Goal: Task Accomplishment & Management: Manage account settings

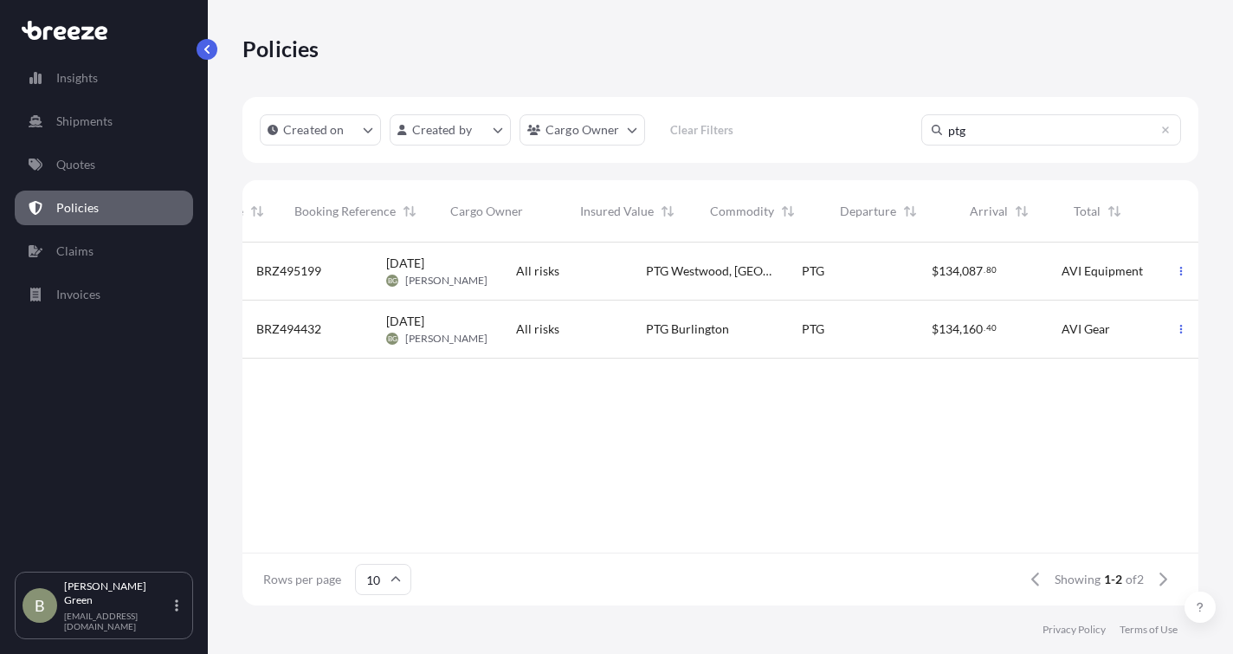
scroll to position [359, 943]
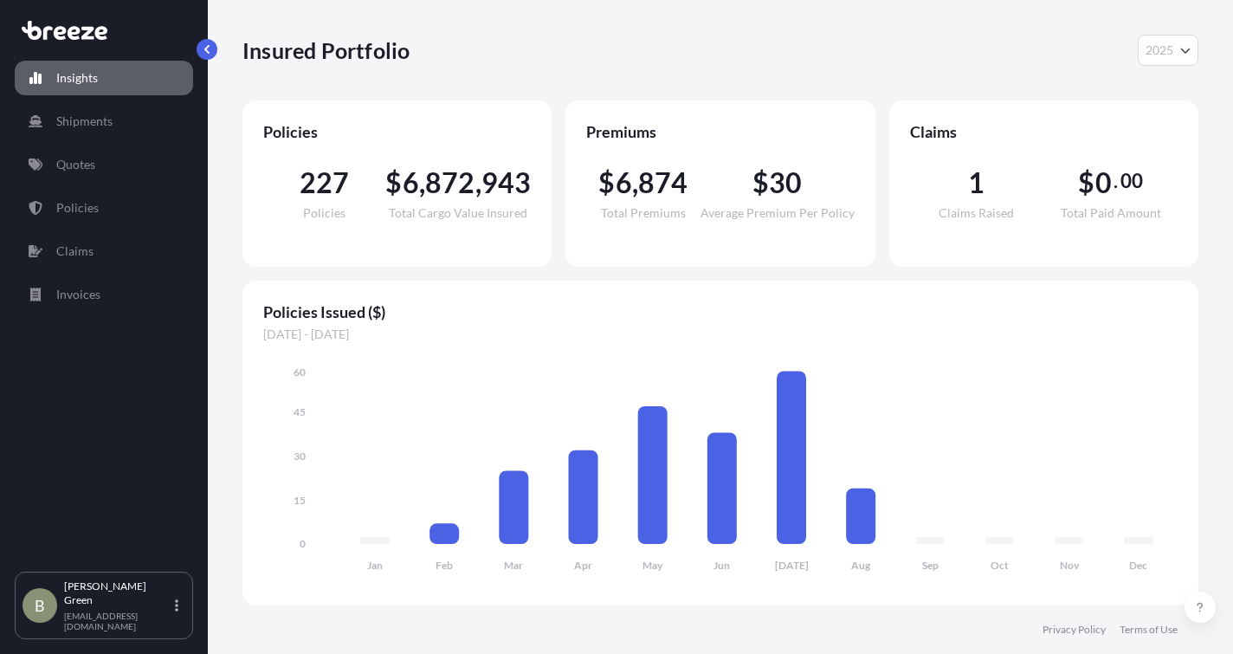
select select "2025"
click at [65, 158] on p "Quotes" at bounding box center [75, 164] width 39 height 17
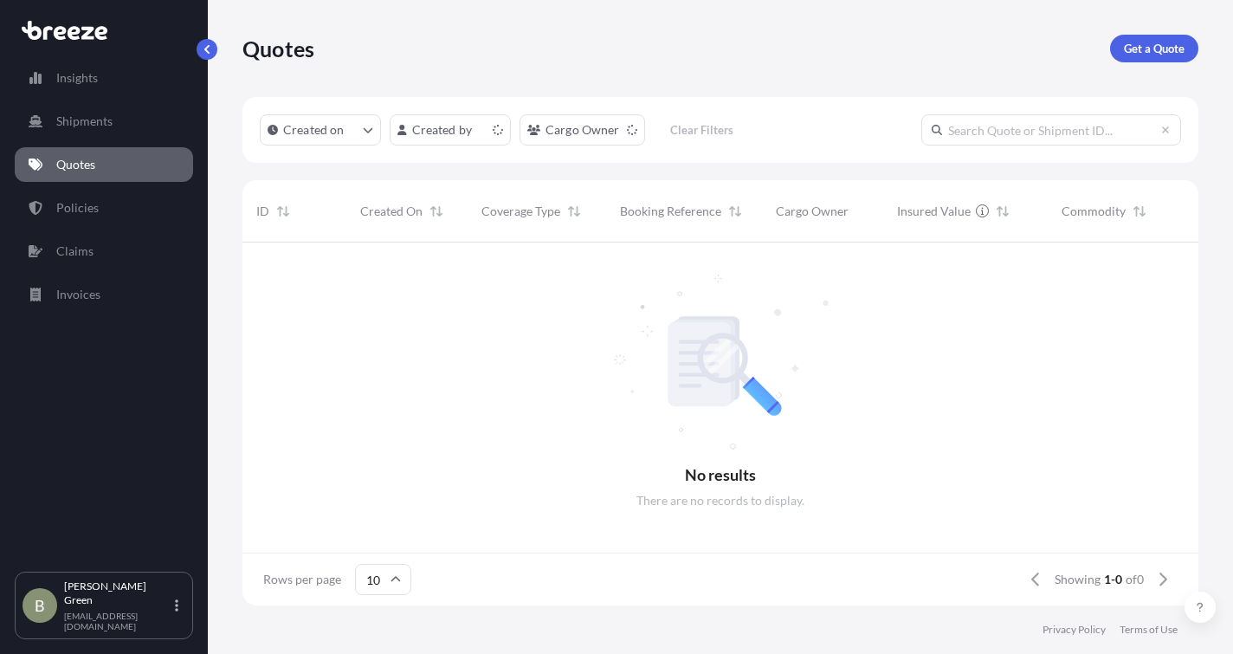
scroll to position [359, 943]
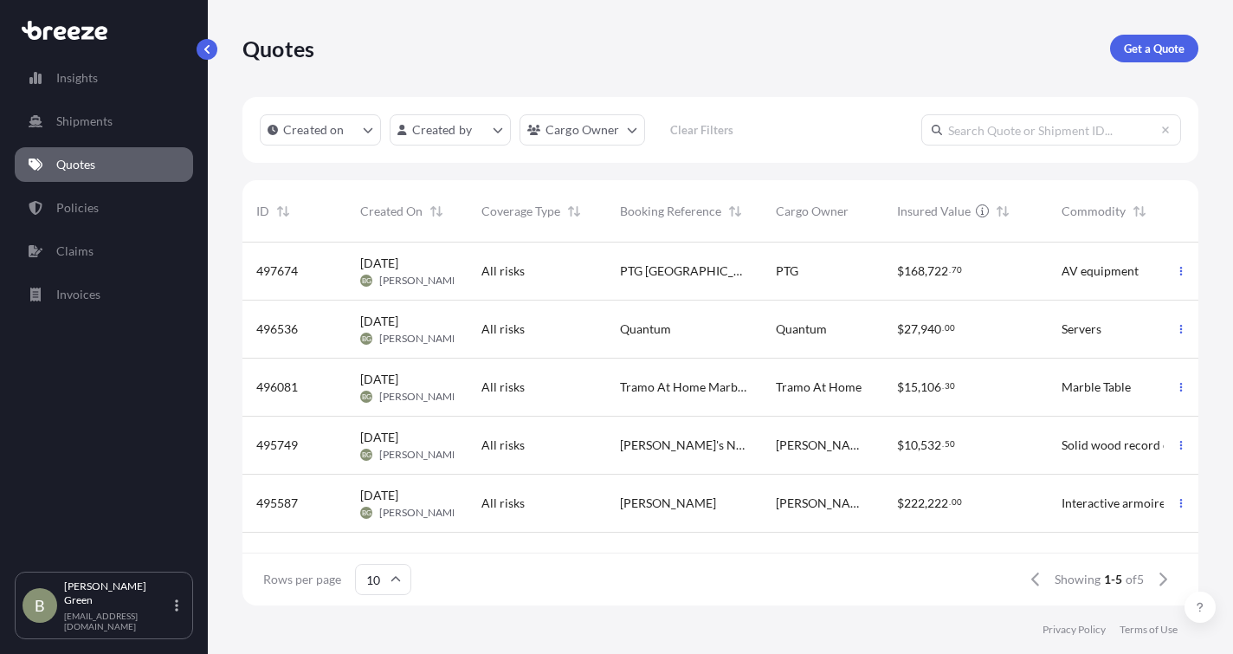
click at [529, 268] on div "All risks" at bounding box center [537, 270] width 111 height 17
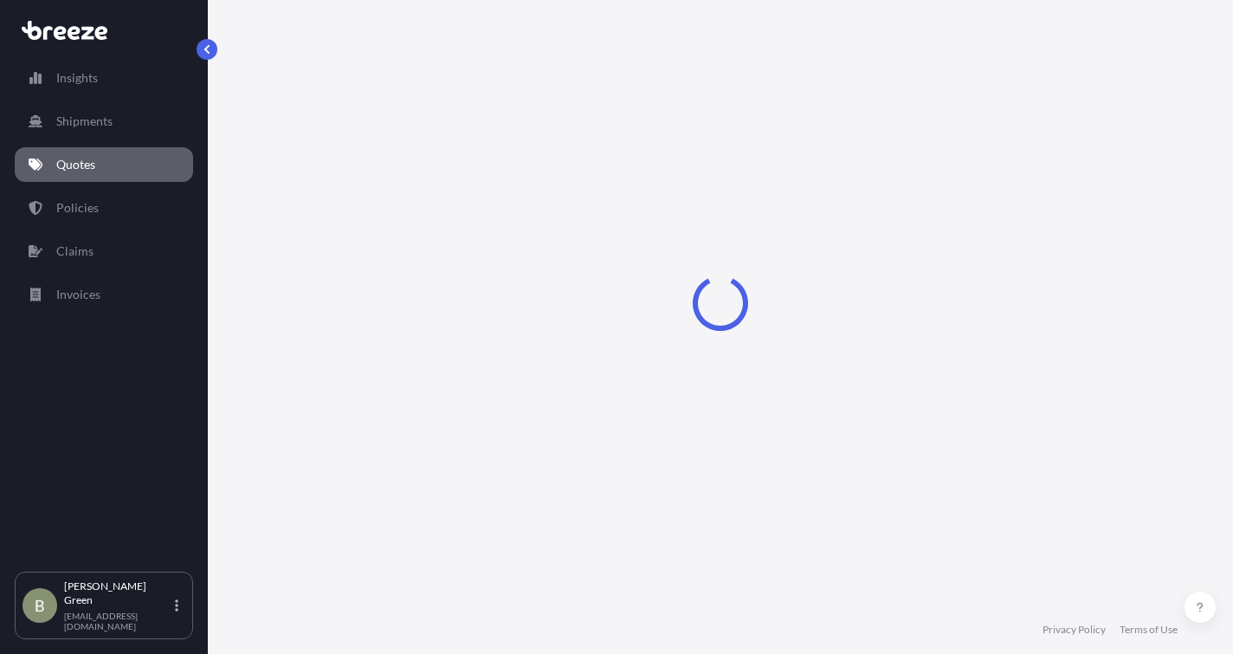
select select "Road"
select select "1"
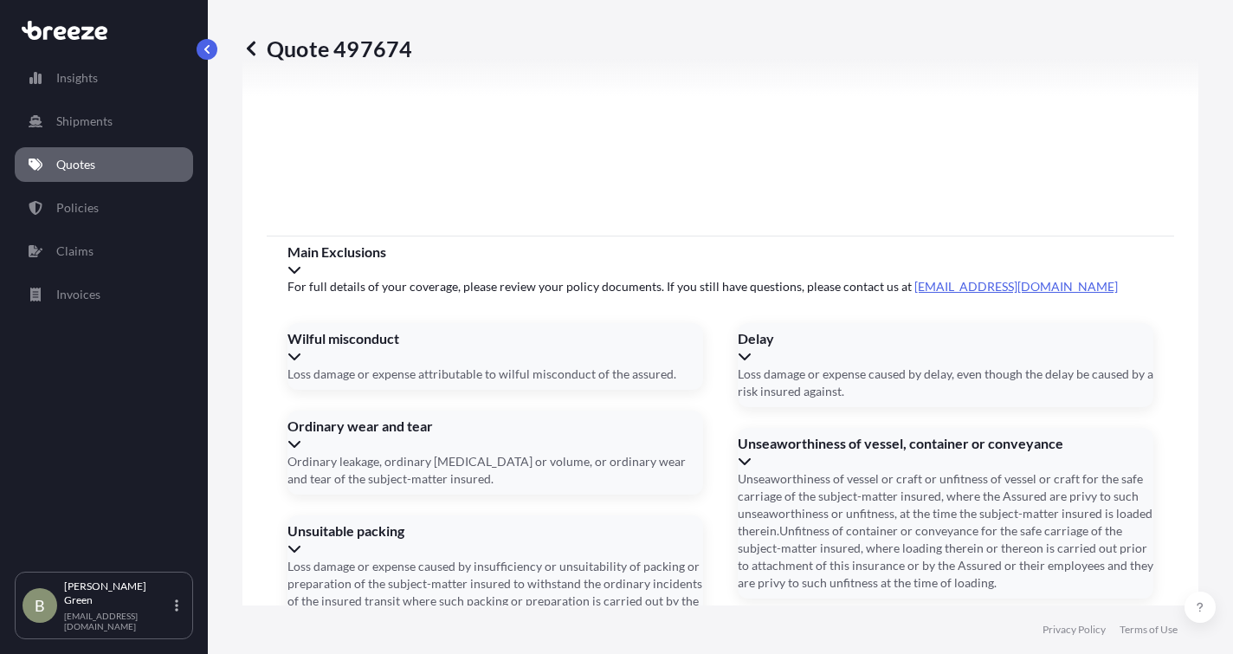
scroll to position [2450, 0]
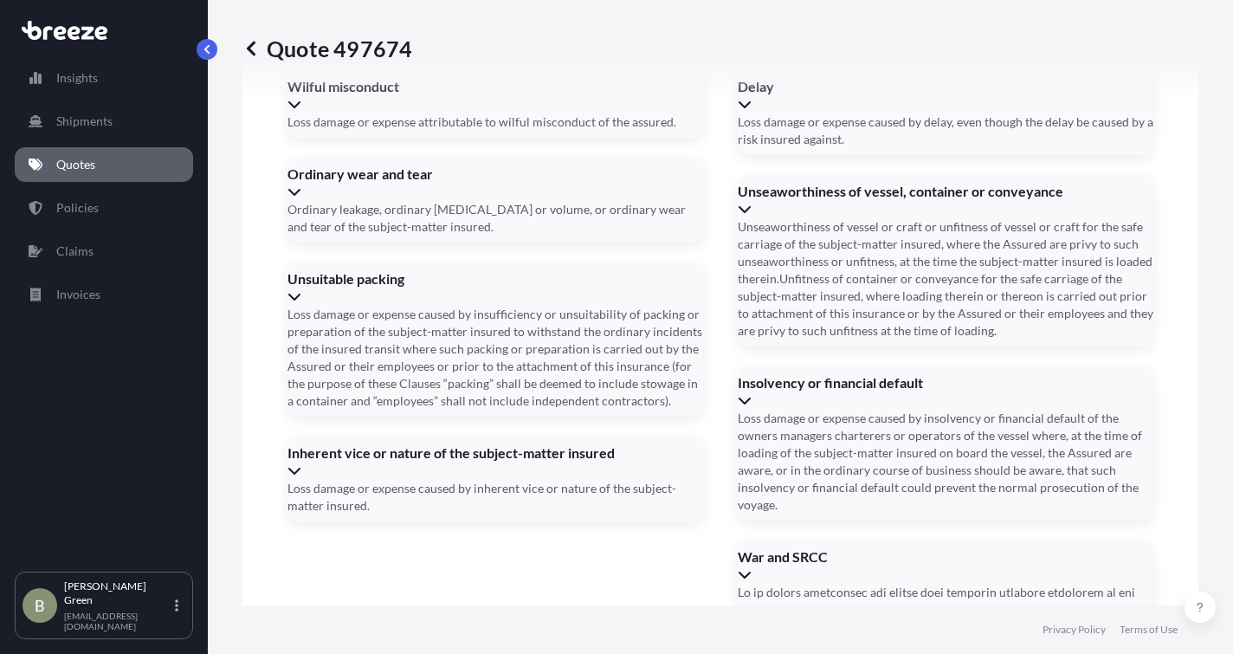
type input "[DATE]"
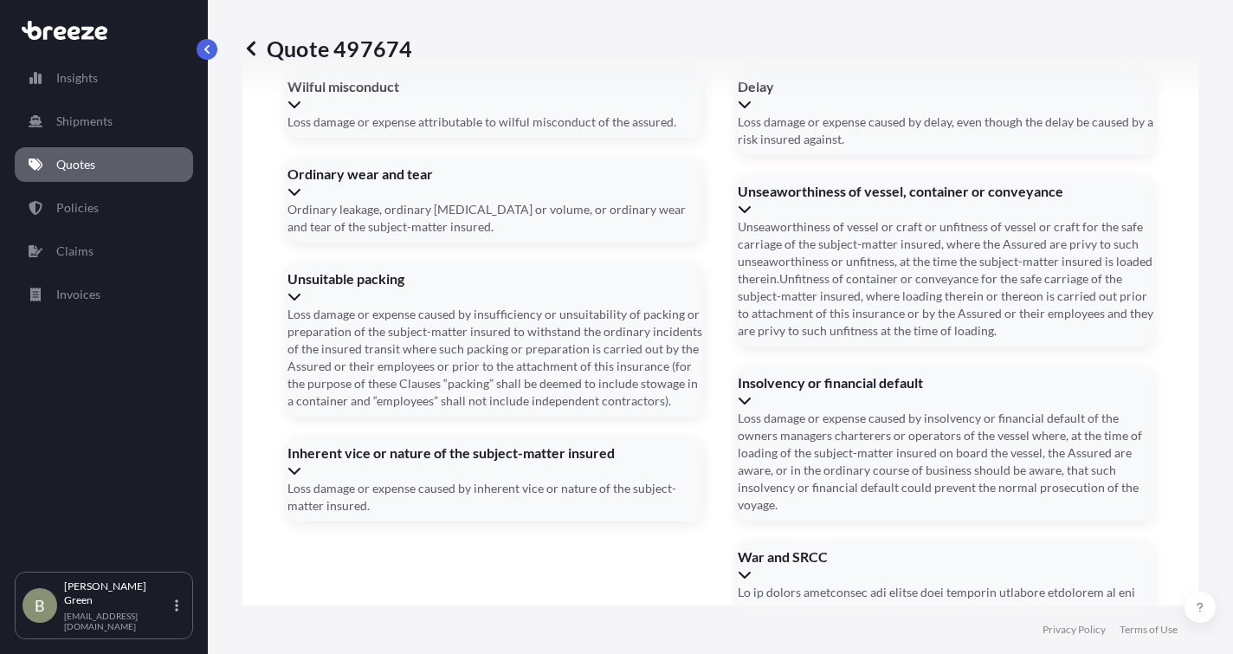
scroll to position [2469, 0]
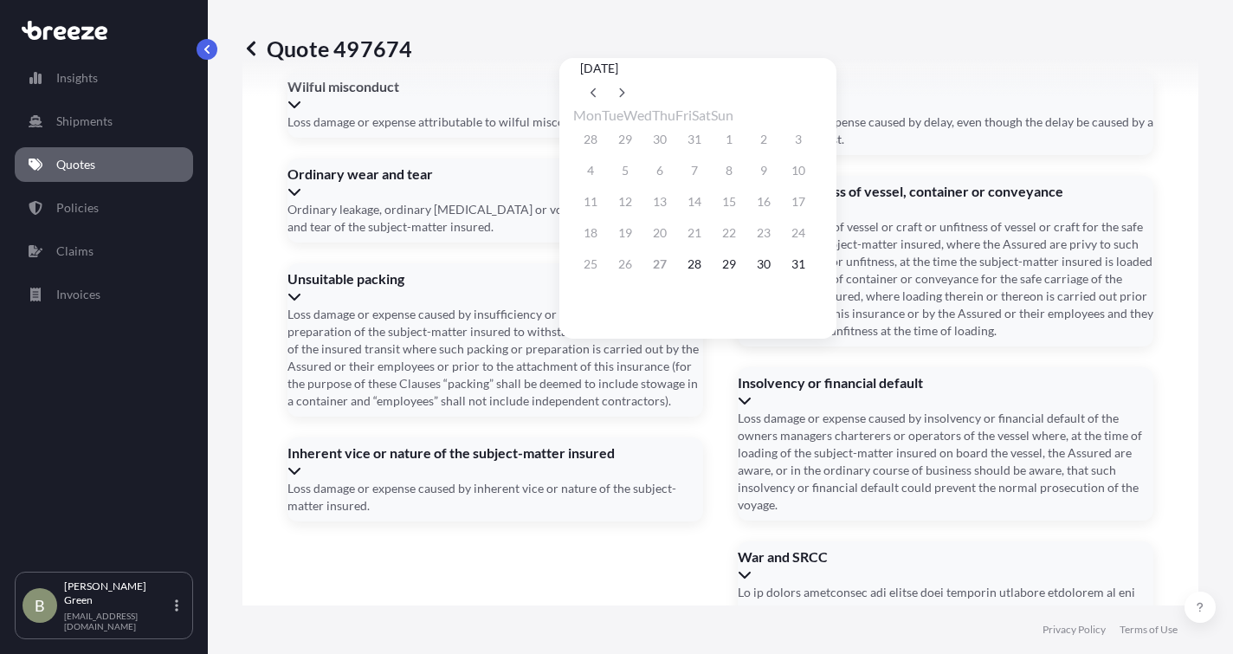
click at [625, 87] on icon at bounding box center [621, 92] width 7 height 10
click at [635, 133] on button "2" at bounding box center [625, 140] width 28 height 28
type input "[DATE]"
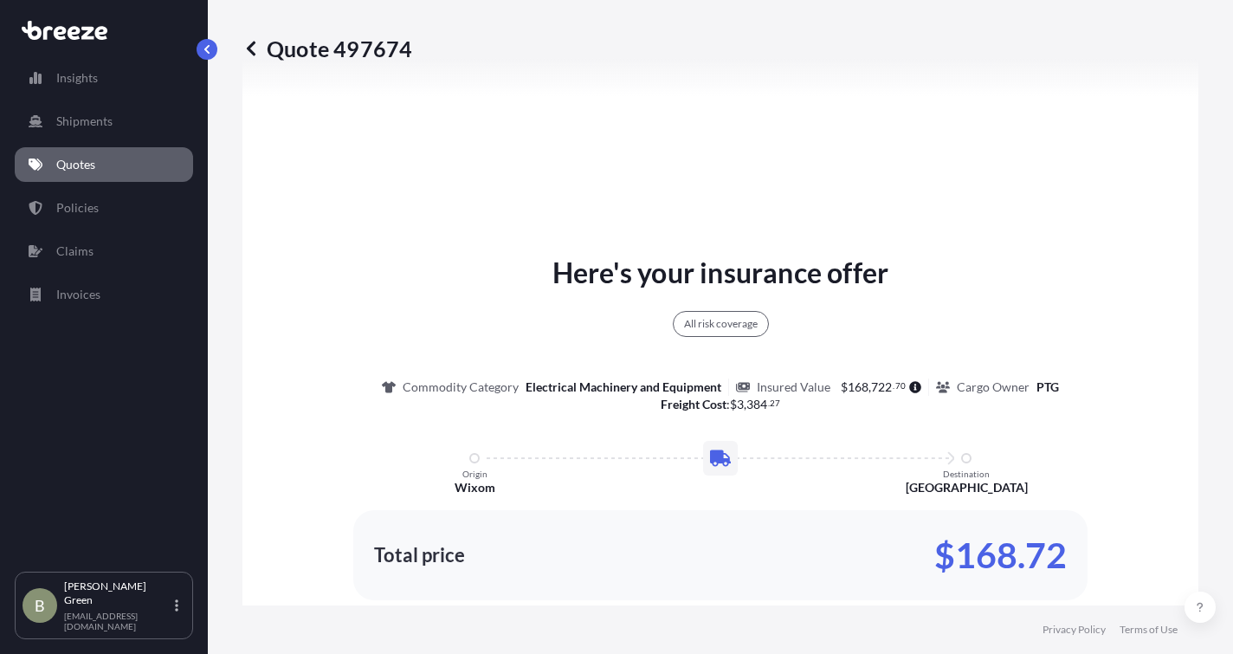
scroll to position [978, 0]
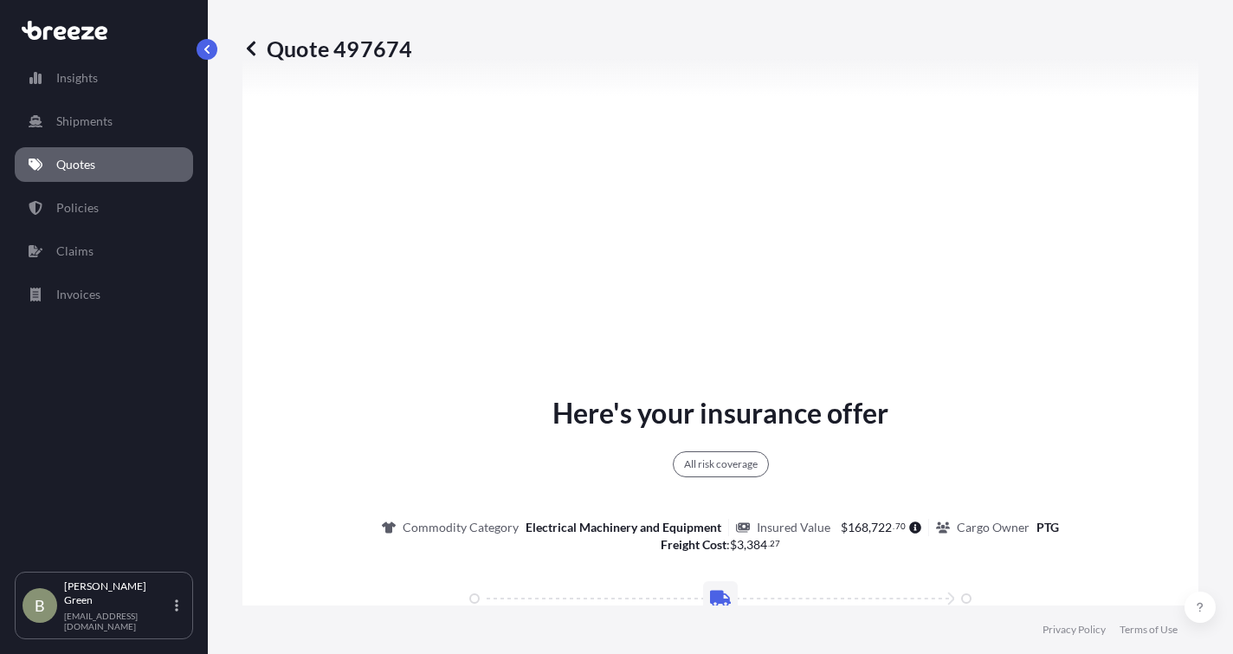
click at [251, 45] on icon at bounding box center [251, 48] width 9 height 15
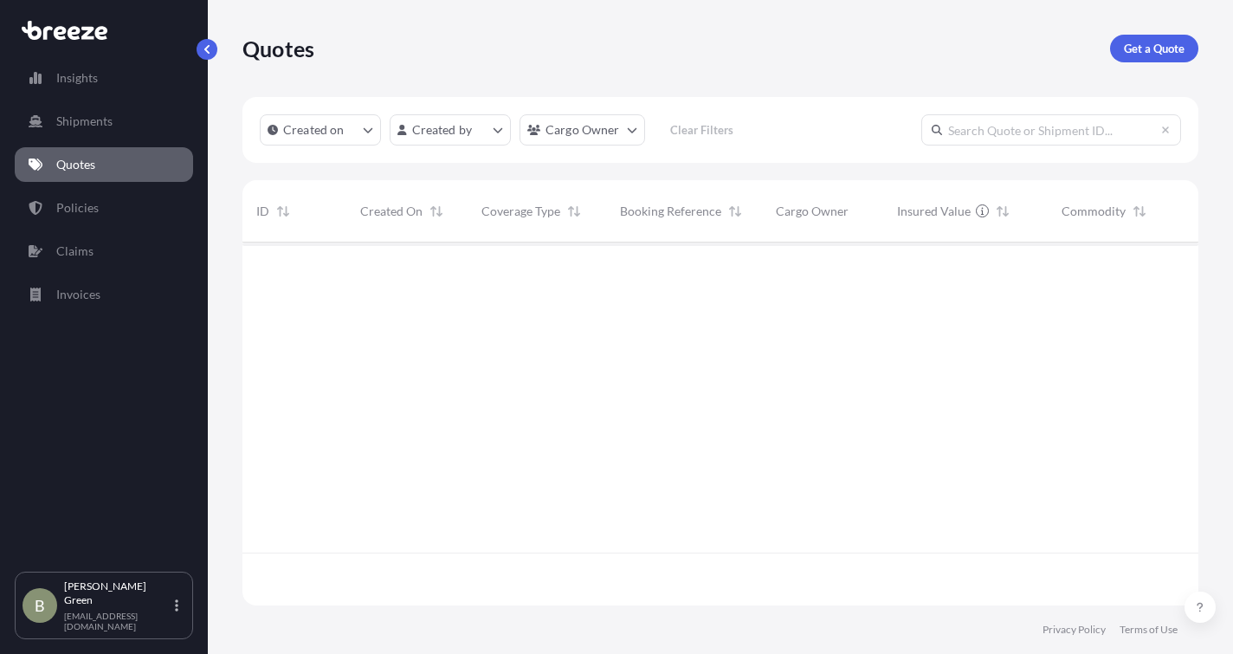
scroll to position [359, 943]
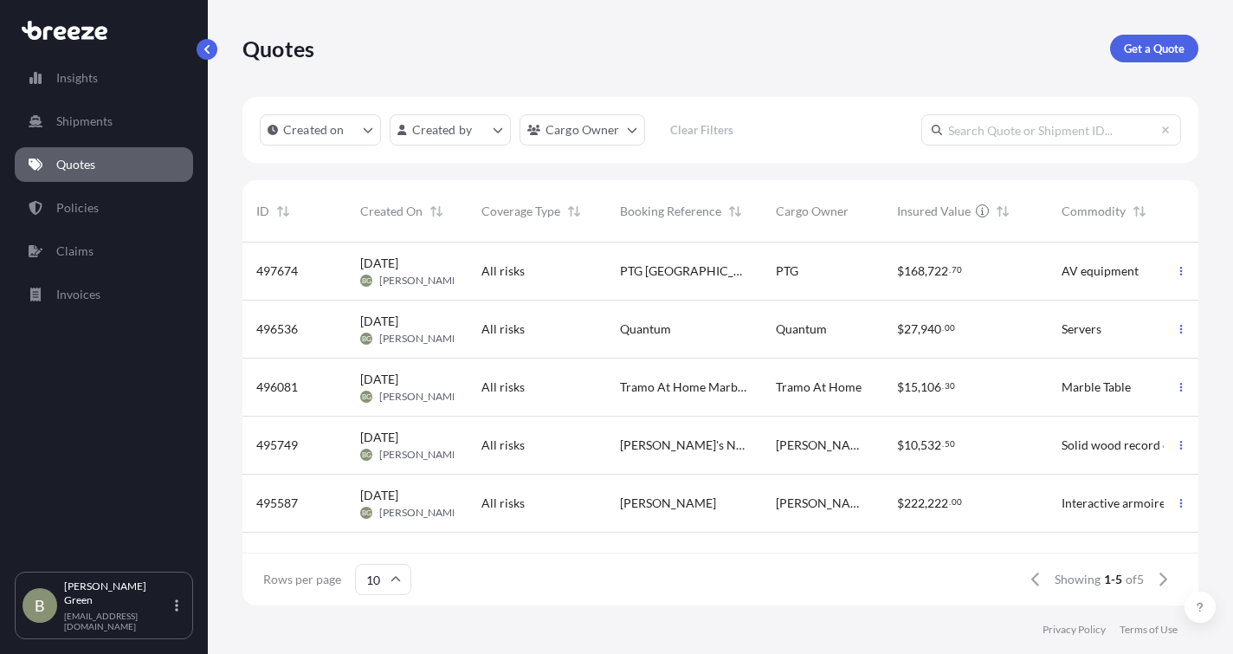
click at [606, 263] on div "PTG [GEOGRAPHIC_DATA]" at bounding box center [684, 271] width 156 height 58
select select "Road"
select select "1"
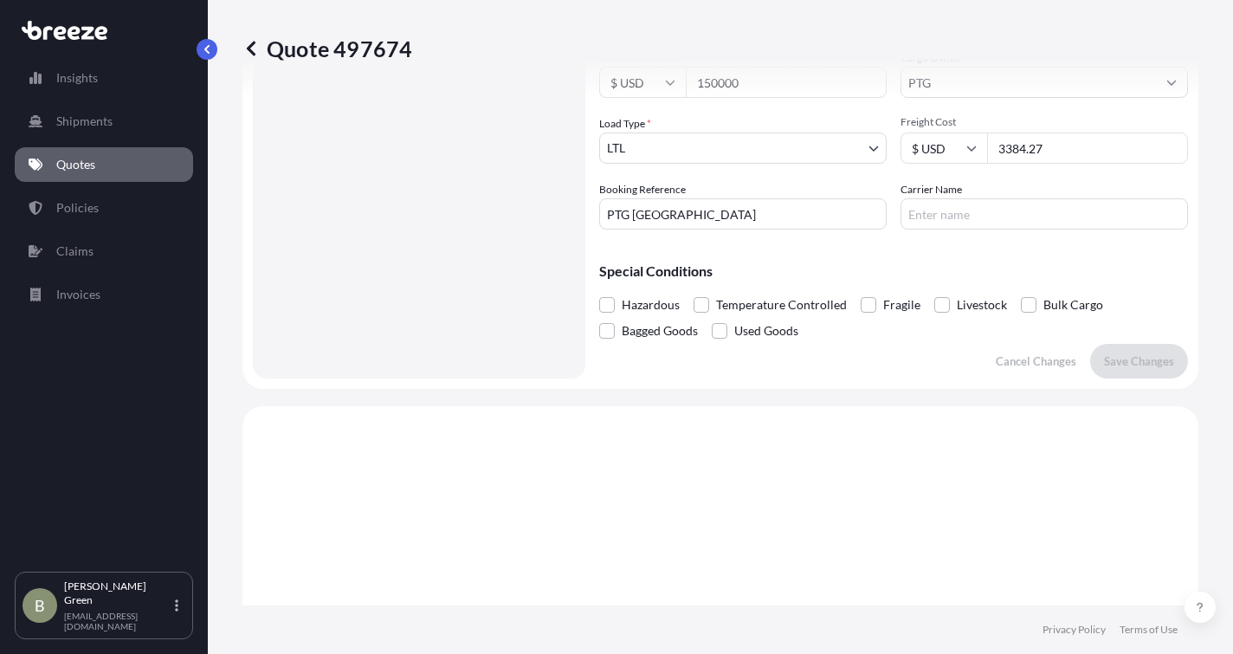
scroll to position [322, 0]
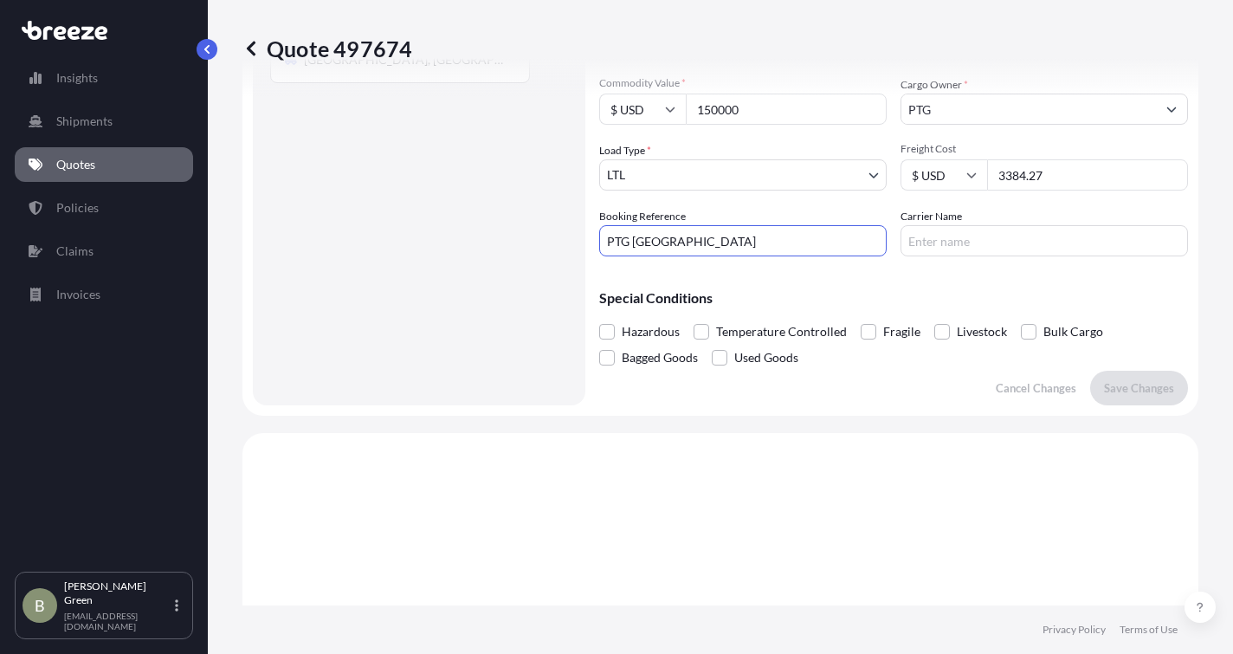
drag, startPoint x: 715, startPoint y: 245, endPoint x: 604, endPoint y: 253, distance: 112.0
click at [604, 253] on input "PTG [GEOGRAPHIC_DATA]" at bounding box center [743, 240] width 288 height 31
click at [708, 246] on input "PTG [GEOGRAPHIC_DATA]" at bounding box center [743, 240] width 288 height 31
drag, startPoint x: 715, startPoint y: 245, endPoint x: 582, endPoint y: 256, distance: 133.8
click at [582, 256] on form "Route Details Place of loading Road Road Rail Origin * [GEOGRAPHIC_DATA], [GEOG…" at bounding box center [720, 95] width 956 height 641
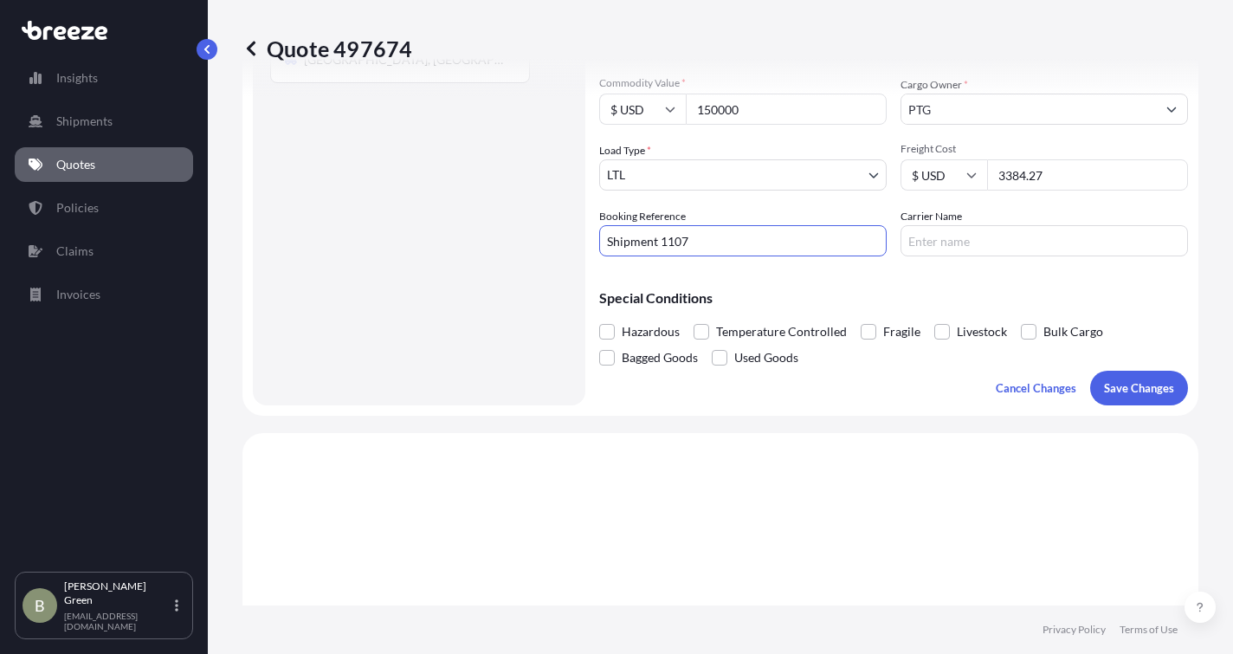
type input "Shipment 1107"
click at [1114, 384] on p "Save Changes" at bounding box center [1139, 387] width 70 height 17
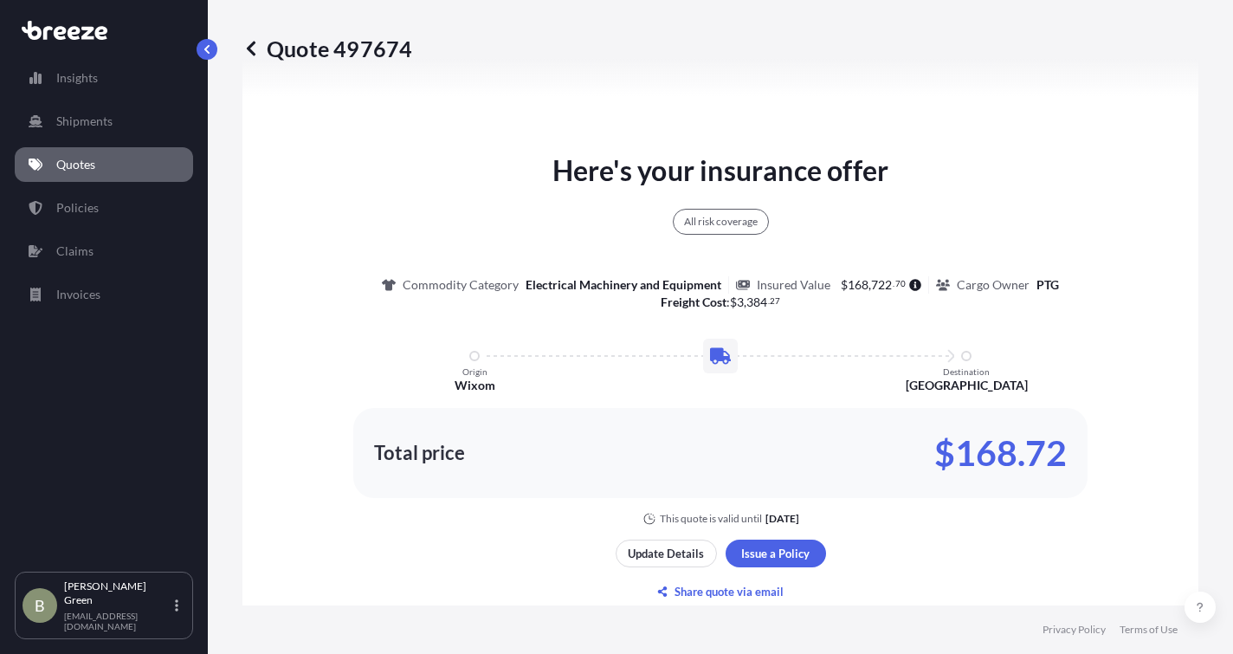
select select "Road"
select select "1"
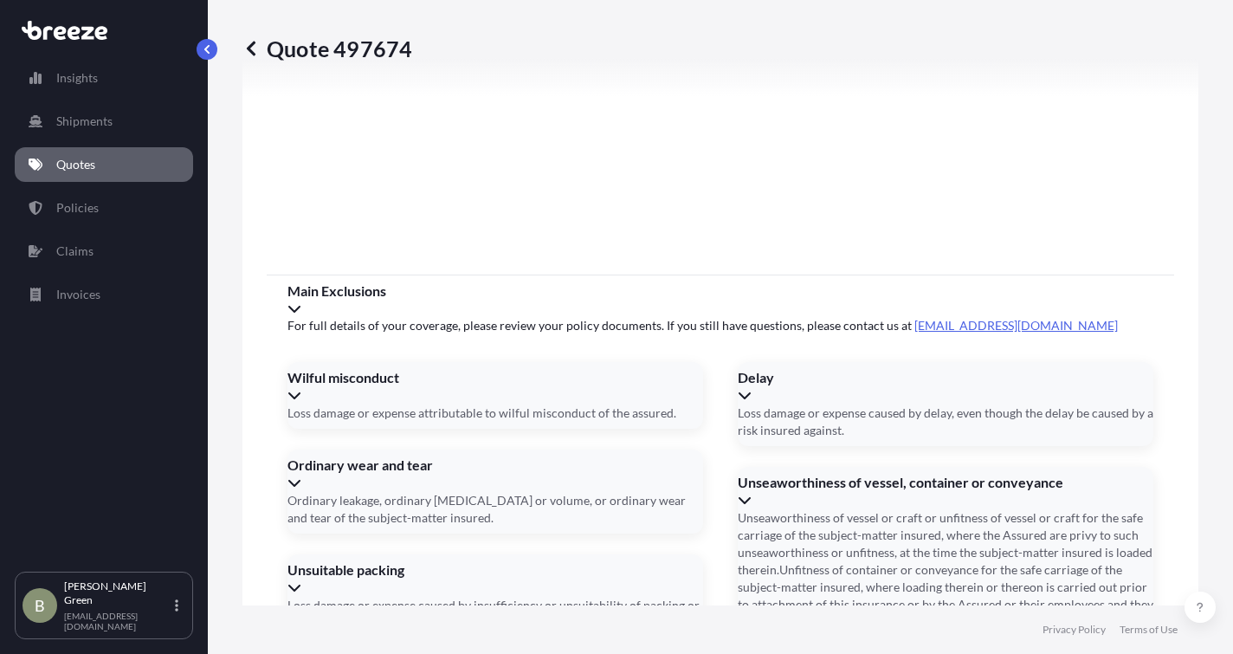
scroll to position [2450, 0]
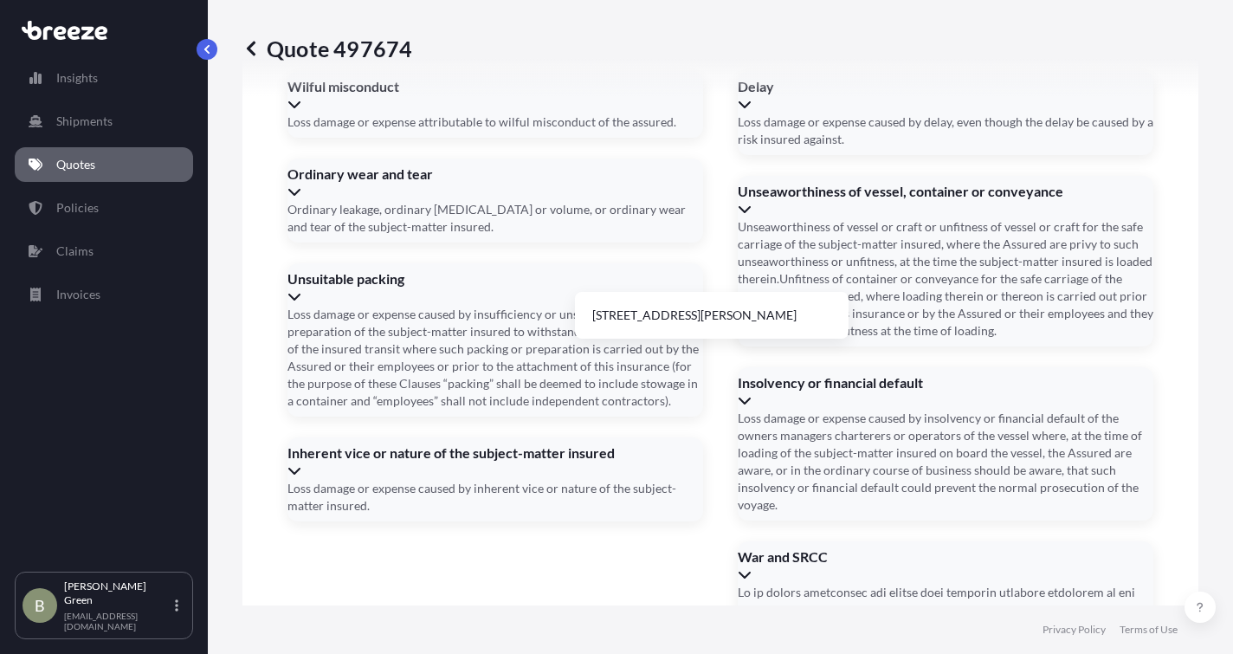
click at [630, 317] on li "[STREET_ADDRESS][PERSON_NAME]" at bounding box center [712, 315] width 260 height 33
type input "[STREET_ADDRESS][PERSON_NAME]"
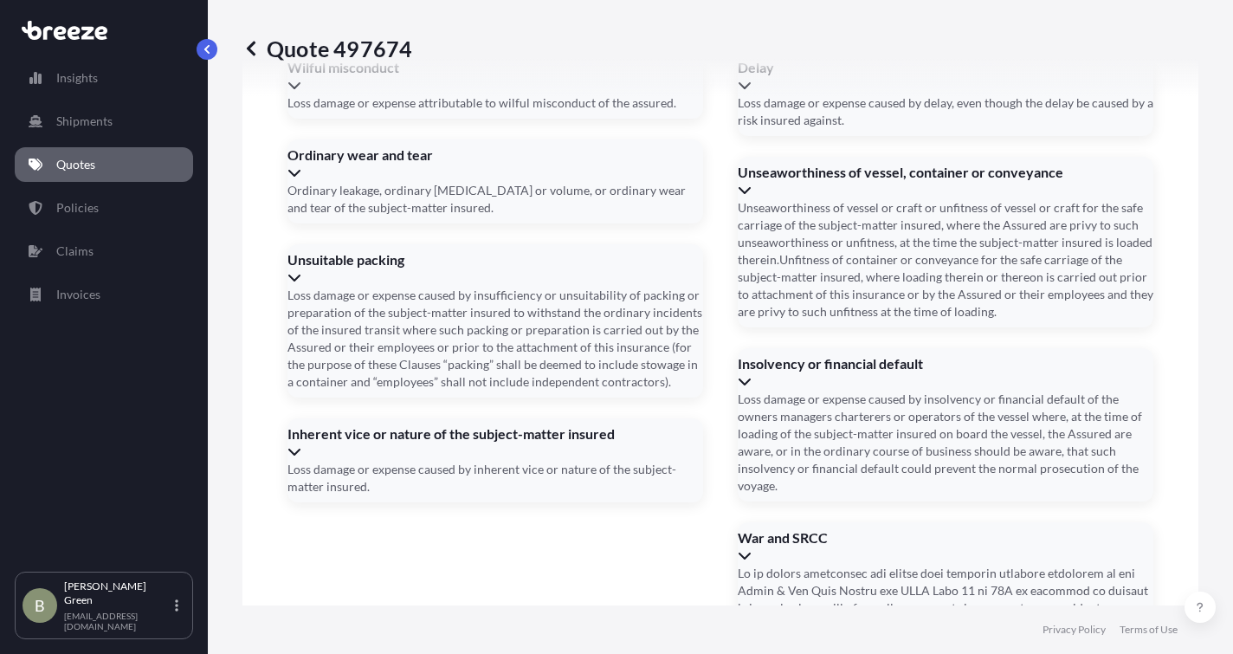
scroll to position [2450, 0]
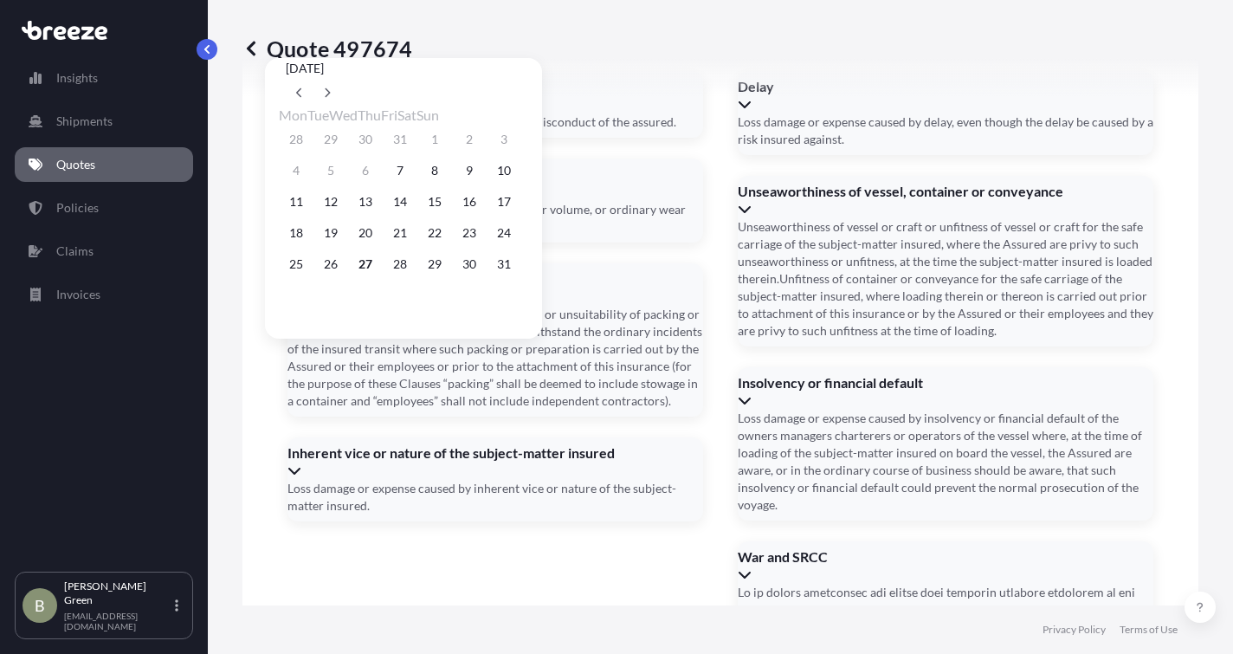
click at [408, 277] on button "28" at bounding box center [400, 264] width 28 height 28
type input "[DATE]"
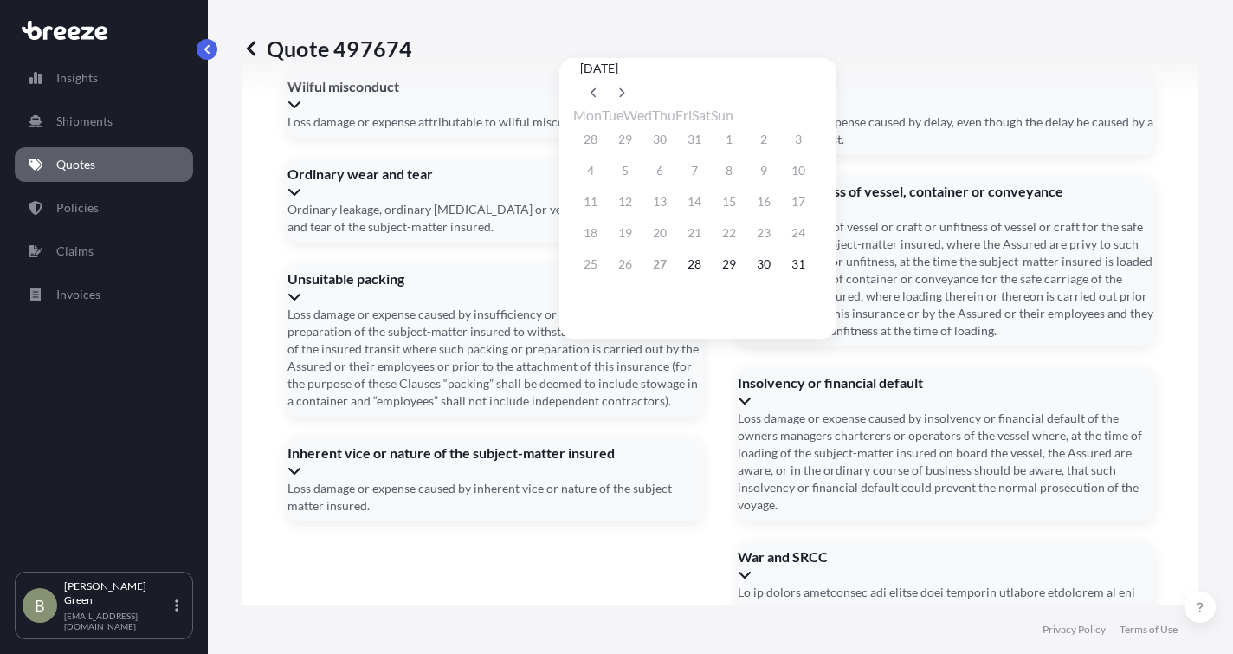
click at [625, 87] on icon at bounding box center [621, 92] width 7 height 10
click at [627, 141] on button "2" at bounding box center [625, 140] width 28 height 28
type input "[DATE]"
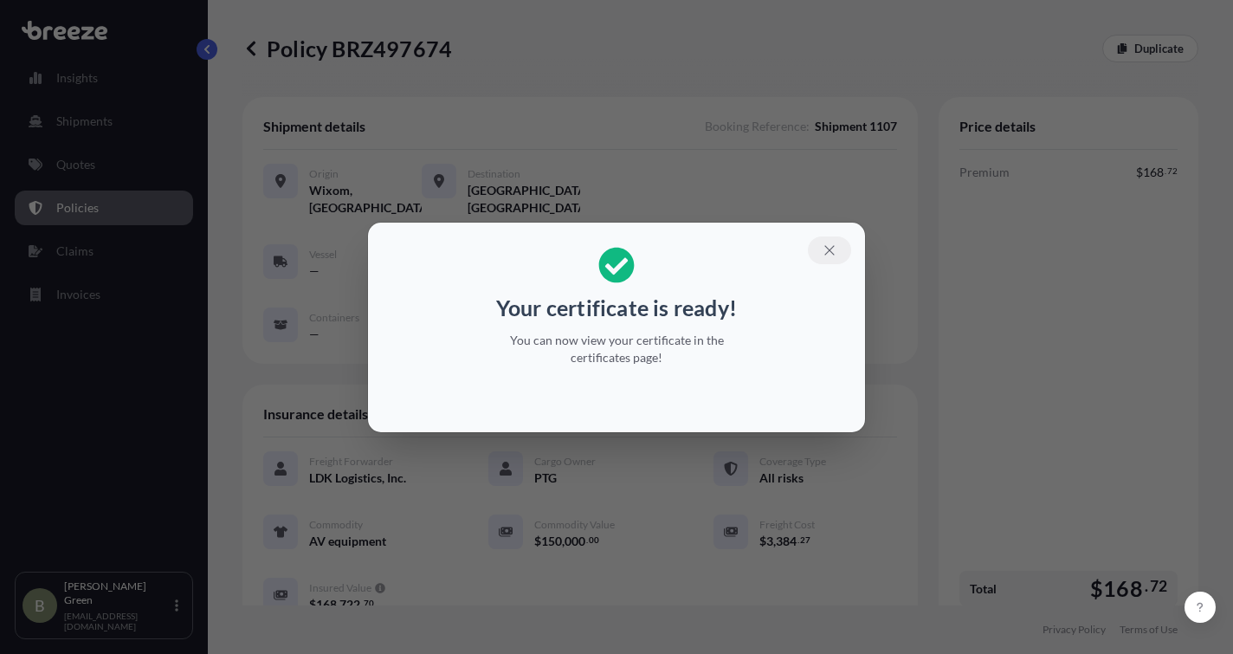
click at [828, 253] on icon "button" at bounding box center [830, 250] width 16 height 16
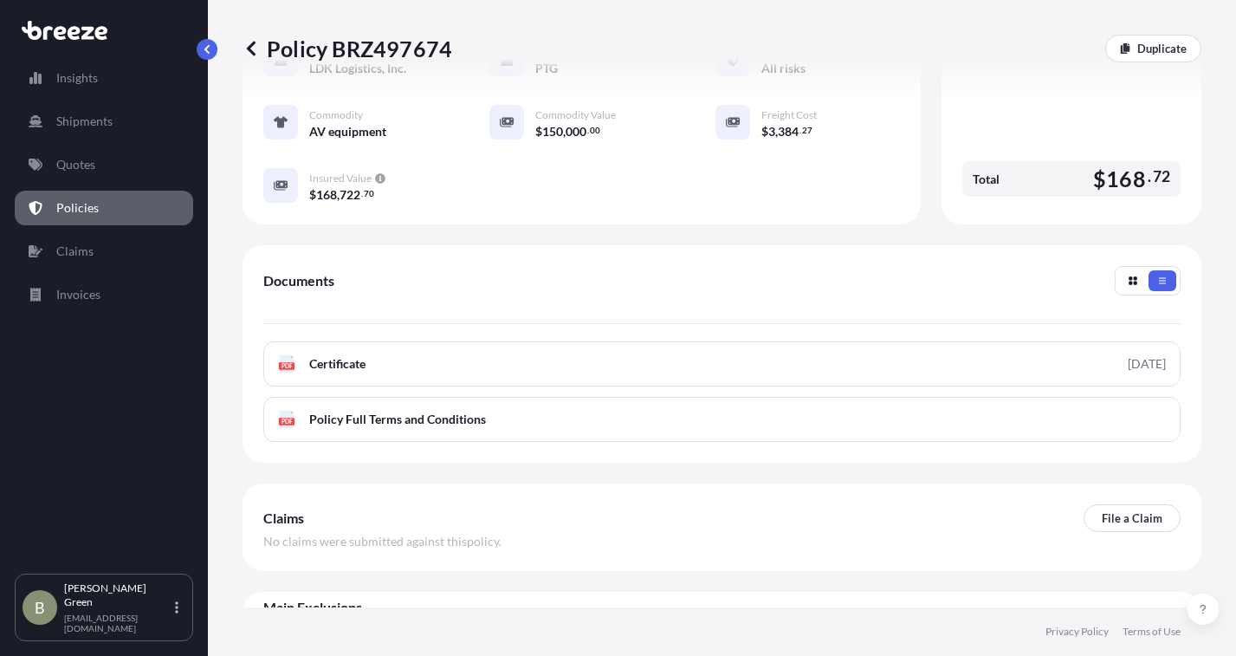
scroll to position [446, 0]
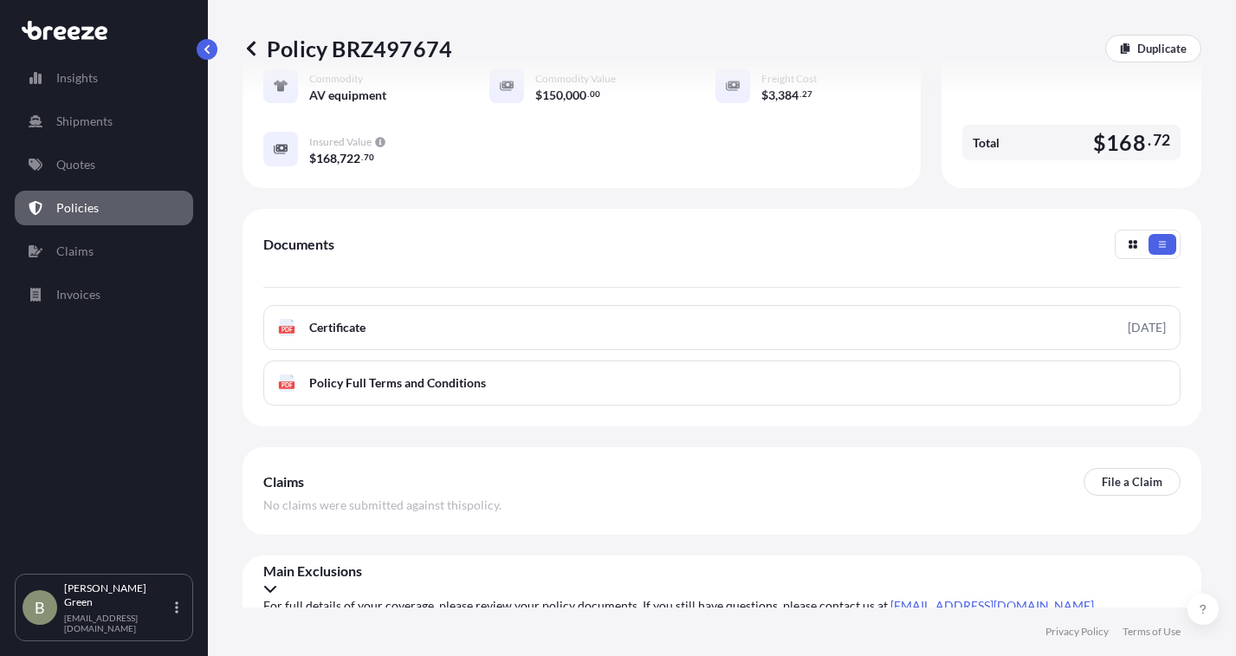
click at [254, 52] on icon at bounding box center [251, 48] width 9 height 15
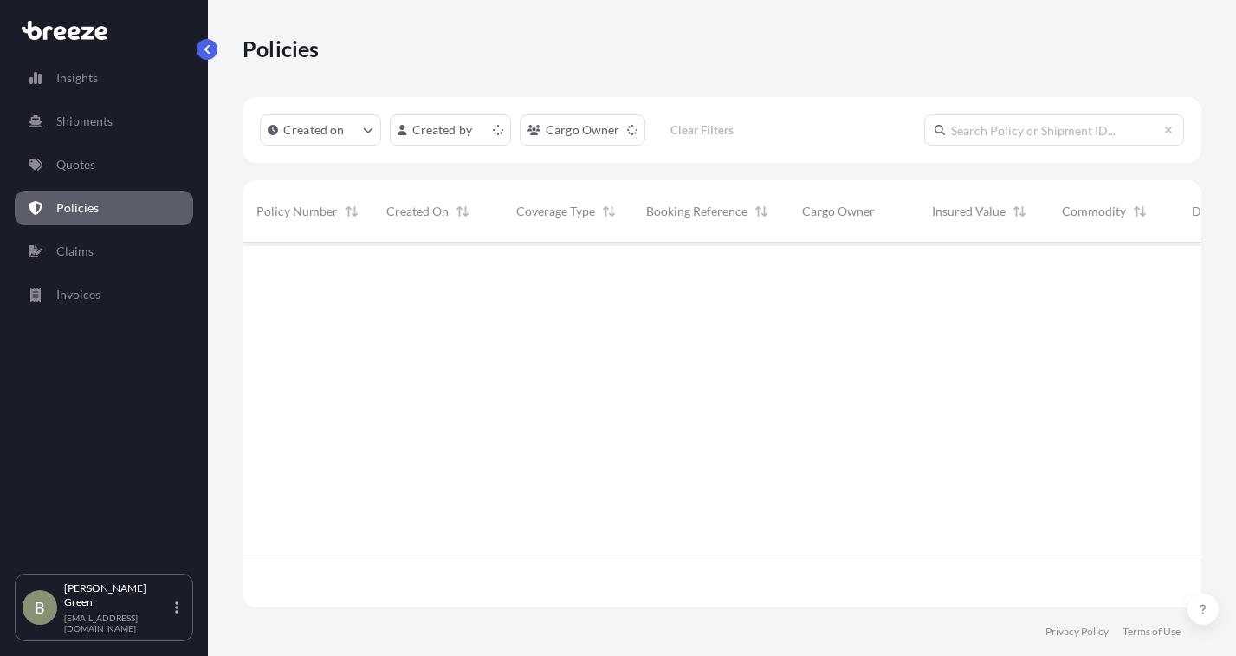
scroll to position [361, 946]
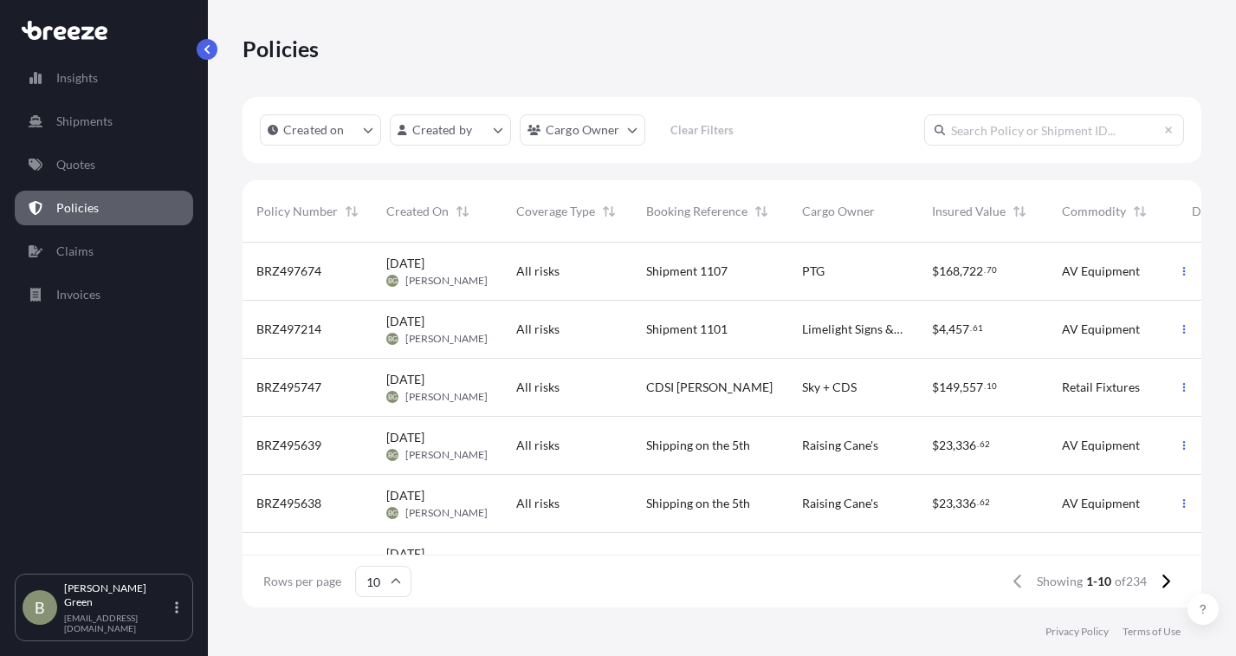
click at [557, 268] on span "All risks" at bounding box center [537, 270] width 43 height 17
